Goal: Task Accomplishment & Management: Use online tool/utility

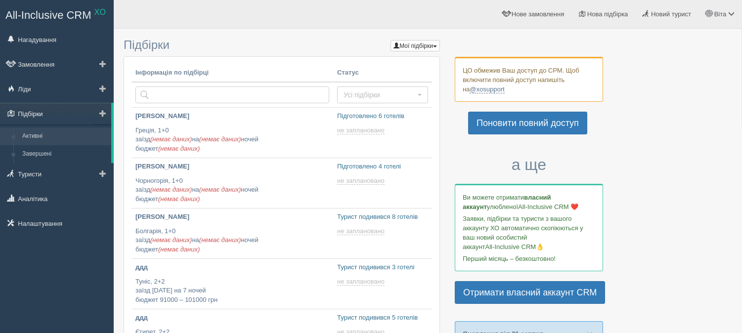
click at [60, 117] on link "Підбірки" at bounding box center [55, 114] width 111 height 22
click at [104, 112] on span at bounding box center [102, 113] width 7 height 7
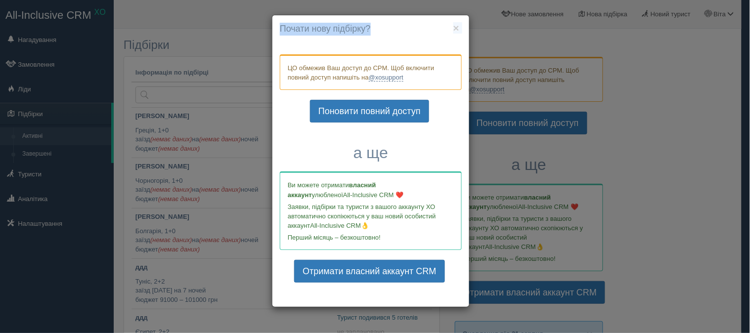
drag, startPoint x: 452, startPoint y: 30, endPoint x: 452, endPoint y: 38, distance: 7.9
click at [455, 31] on div "× Почати нову підбірку? Додати готелі у нову підбірку? ЦО обмежив Ваш доступ до…" at bounding box center [370, 161] width 197 height 292
click at [458, 28] on div "× Почати нову підбірку? Додати готелі у нову підбірку? ЦО обмежив Ваш доступ до…" at bounding box center [370, 161] width 197 height 292
click at [460, 34] on h4 "Почати нову підбірку?" at bounding box center [371, 29] width 182 height 13
click at [459, 31] on button "×" at bounding box center [456, 28] width 6 height 10
